Goal: Communication & Community: Connect with others

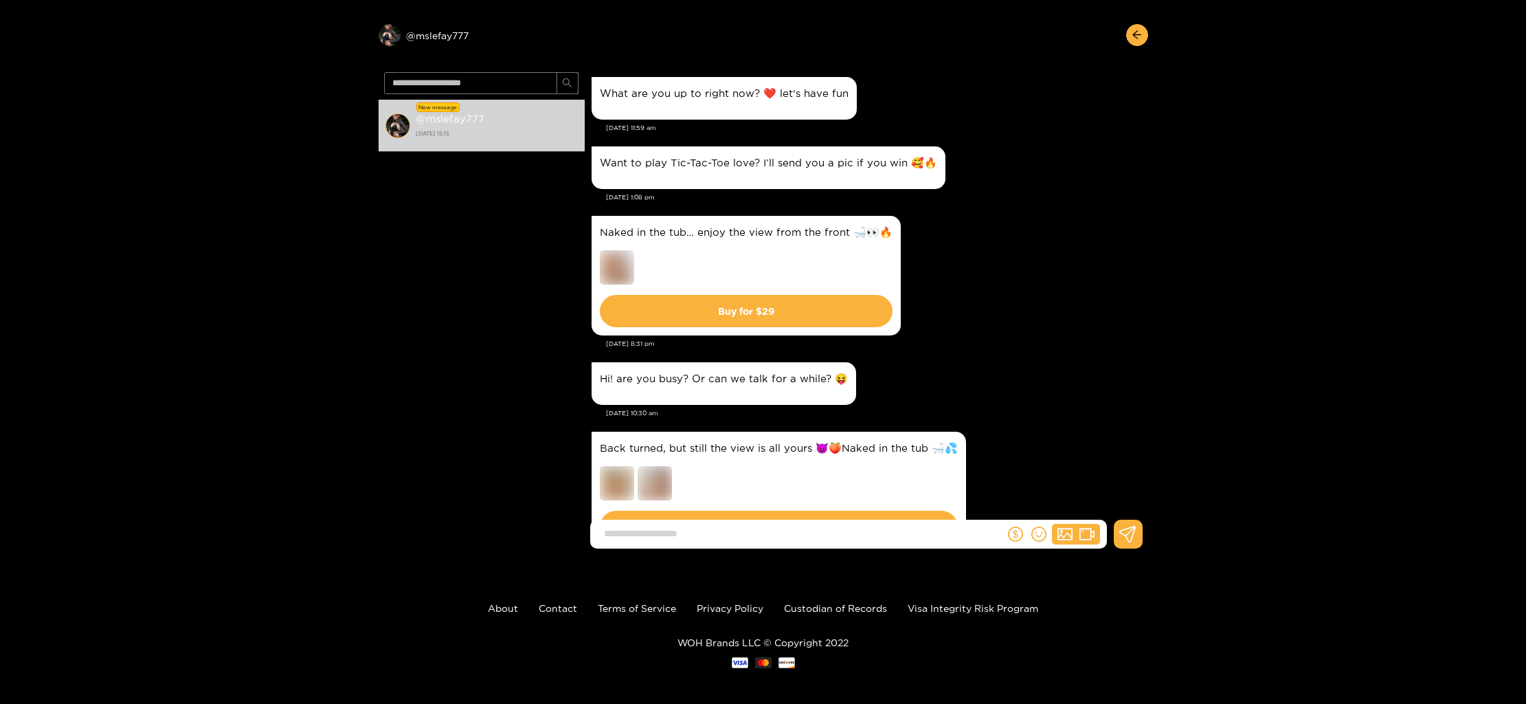
scroll to position [11918, 0]
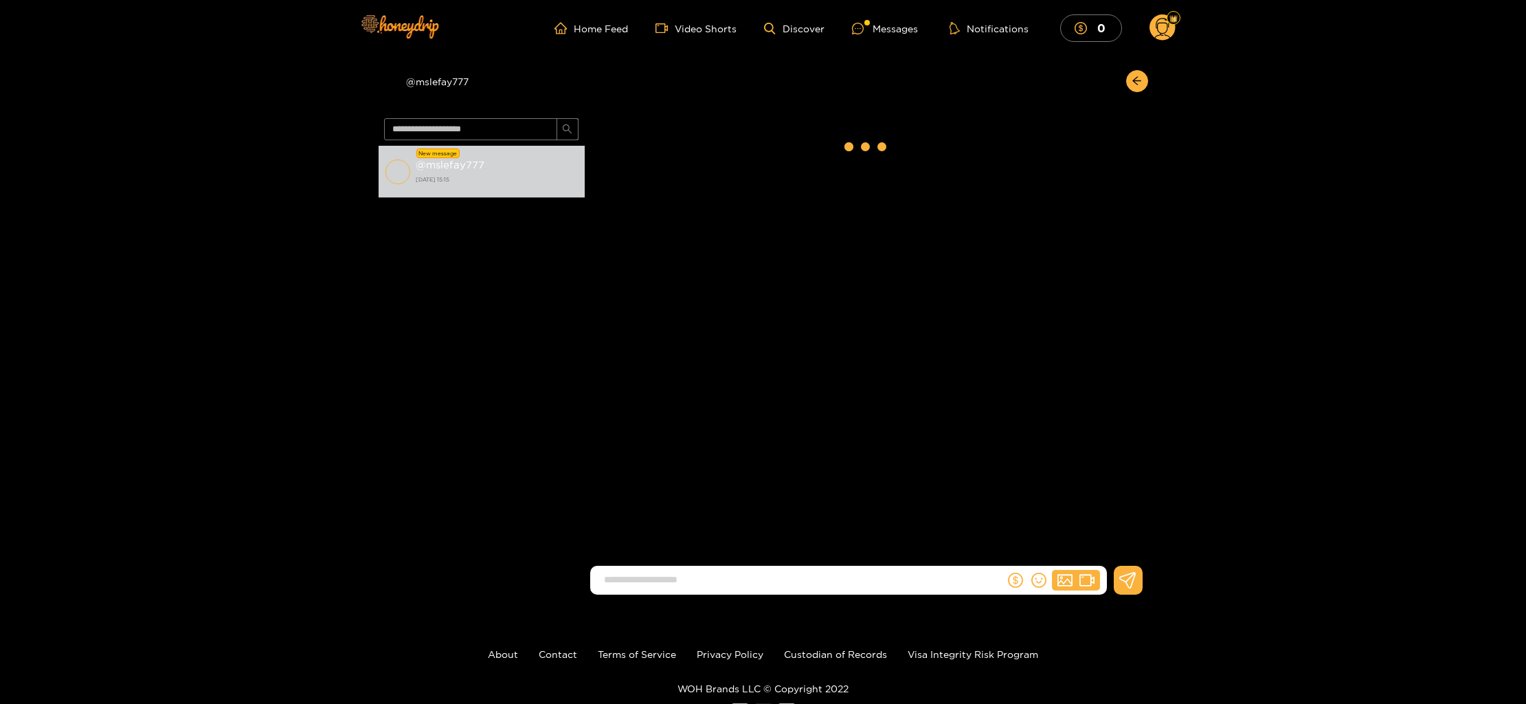
scroll to position [1357, 0]
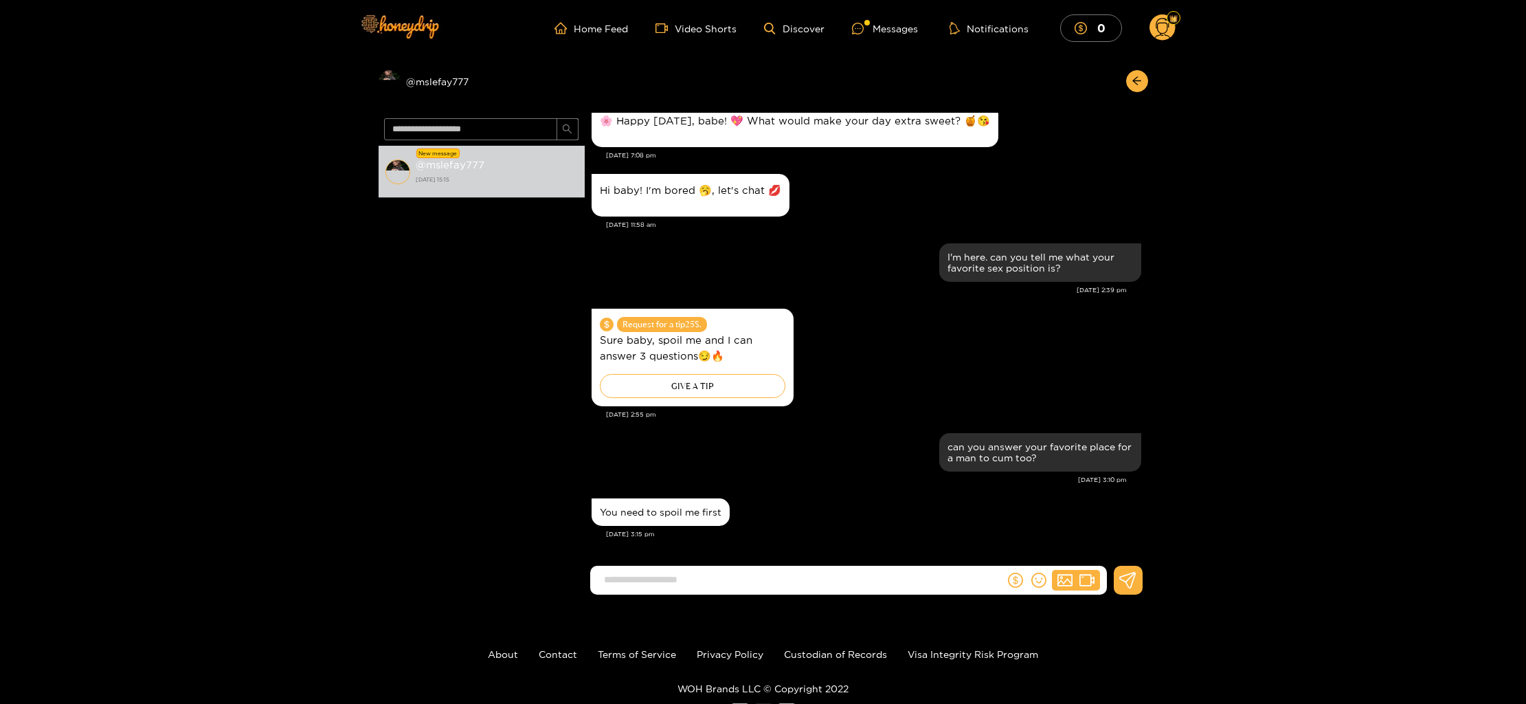
click at [775, 572] on input at bounding box center [801, 579] width 408 height 23
type input "**********"
